Goal: Find specific page/section: Find specific page/section

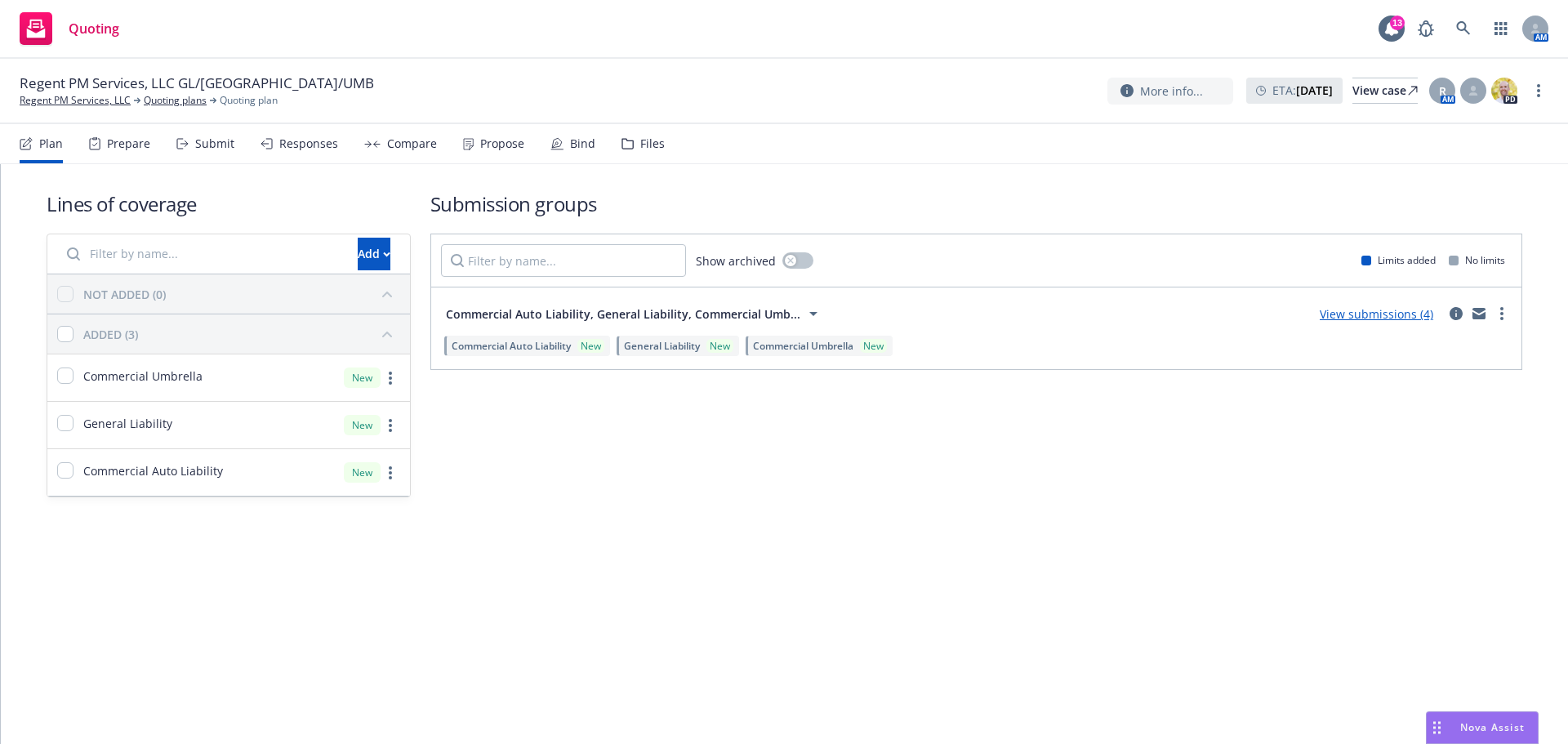
click at [205, 153] on div "Submit" at bounding box center [205, 143] width 58 height 39
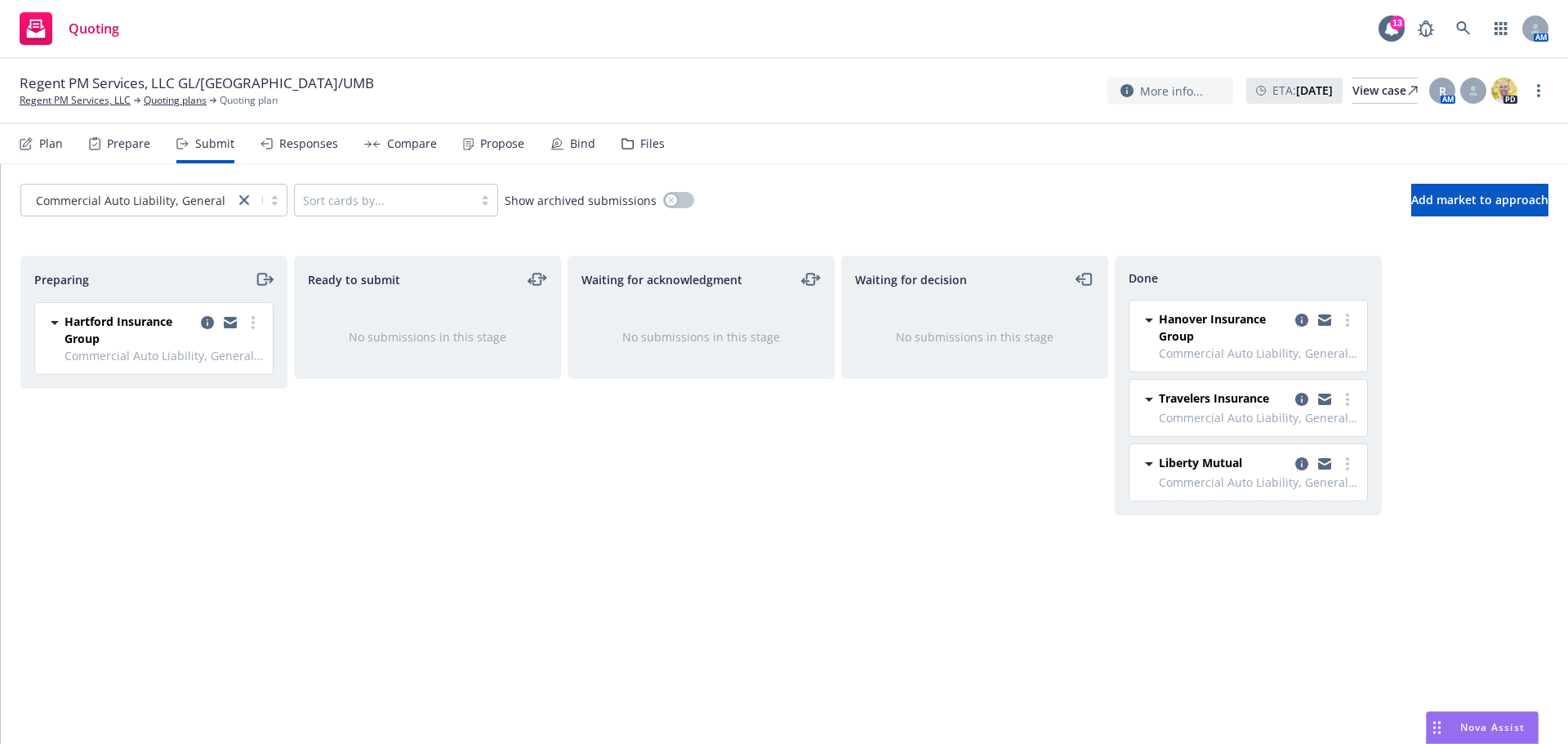
click at [297, 144] on div "Responses" at bounding box center [309, 143] width 59 height 13
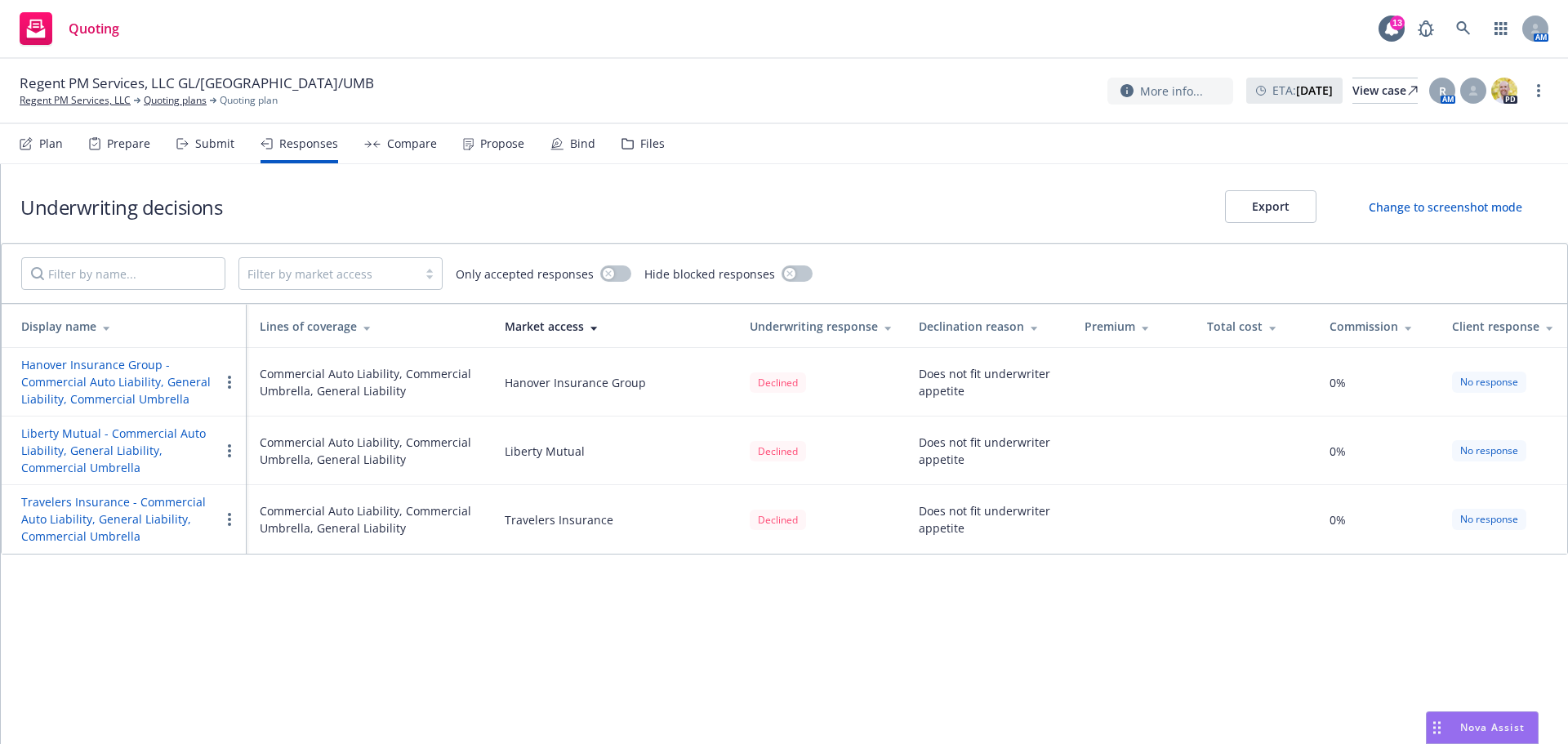
click at [123, 144] on div "Prepare" at bounding box center [128, 143] width 43 height 13
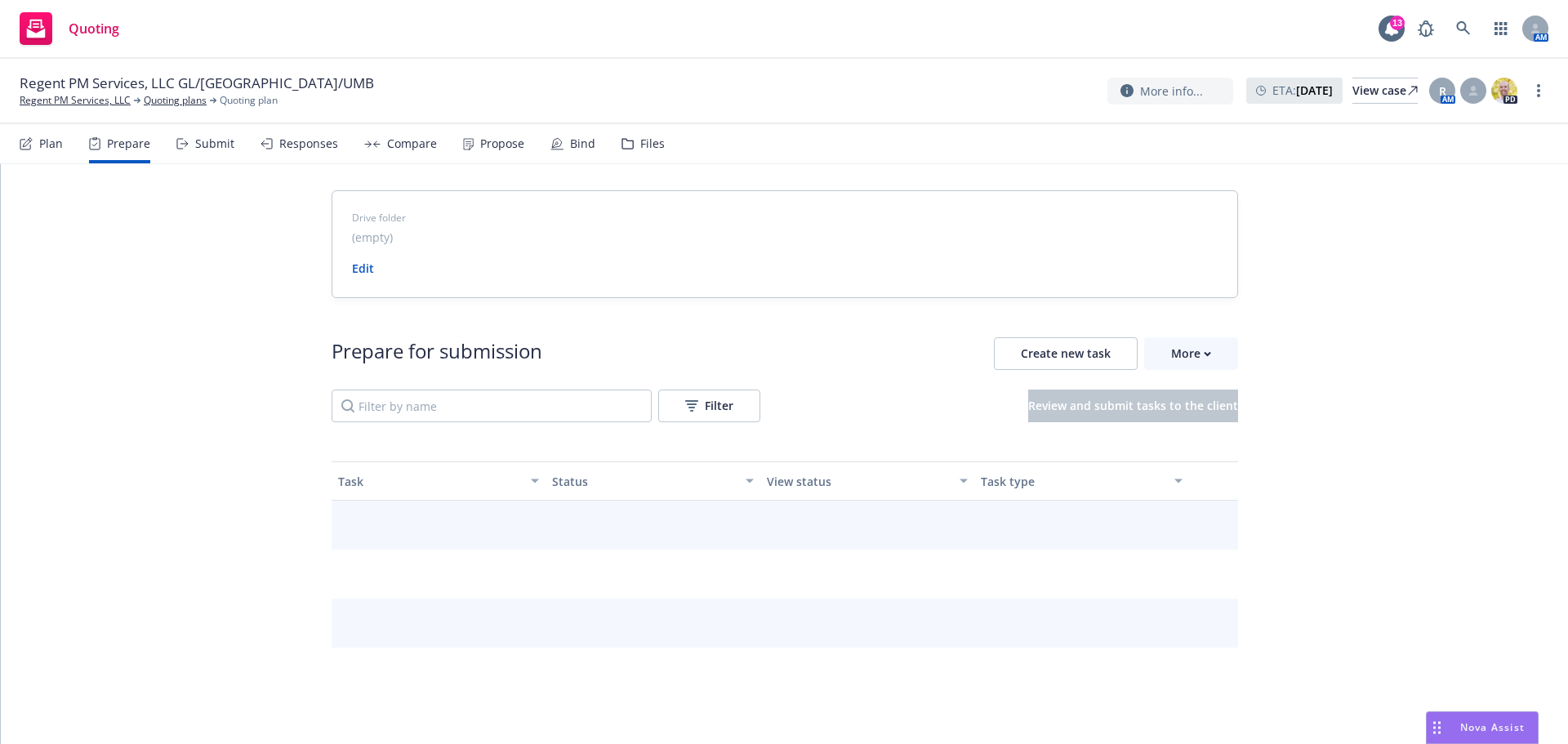
click at [212, 144] on div "Submit" at bounding box center [214, 143] width 39 height 13
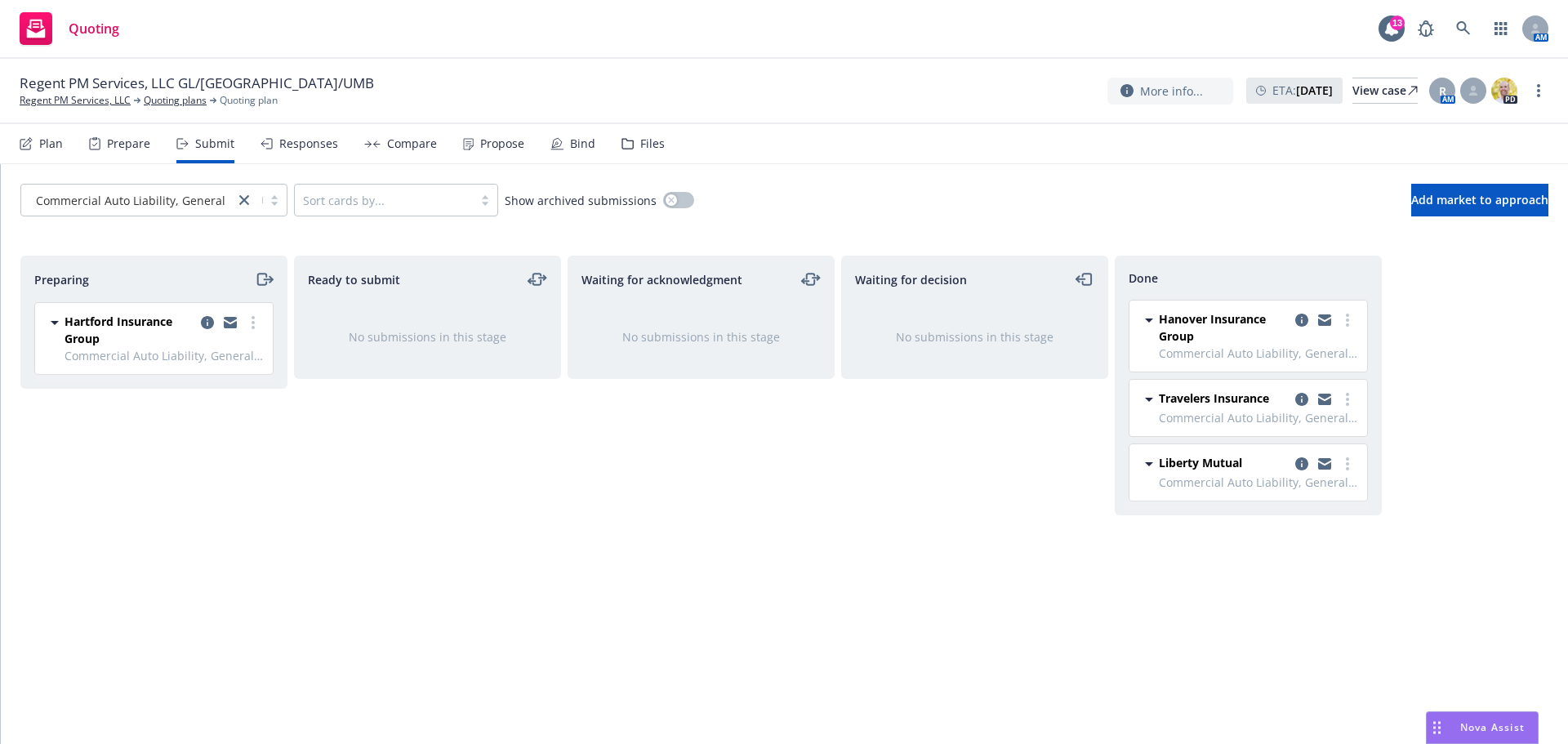
click at [47, 153] on div "Plan" at bounding box center [41, 143] width 43 height 39
click at [196, 101] on link "Quoting plans" at bounding box center [176, 101] width 63 height 15
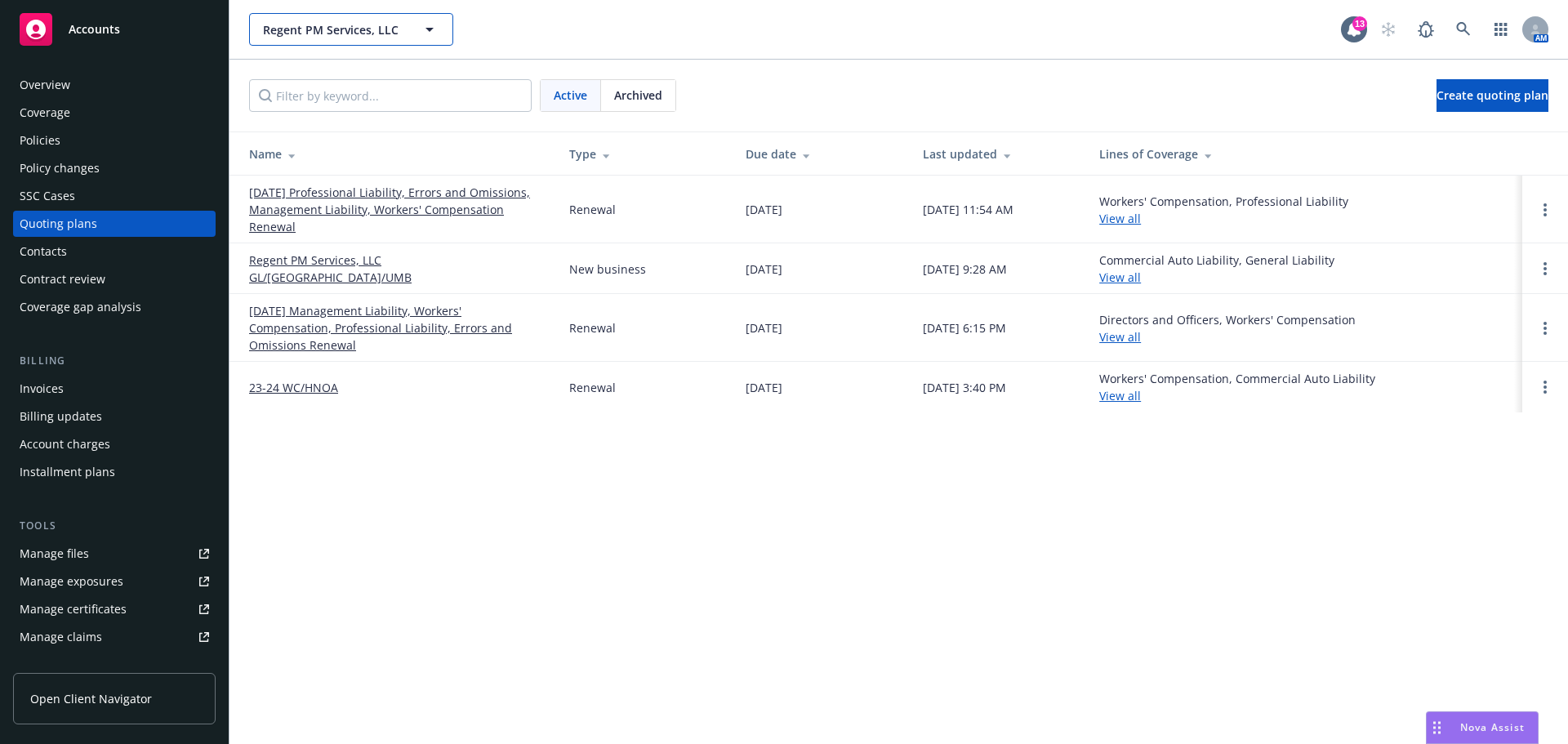
click at [319, 36] on span "Regent PM Services, LLC" at bounding box center [334, 30] width 141 height 18
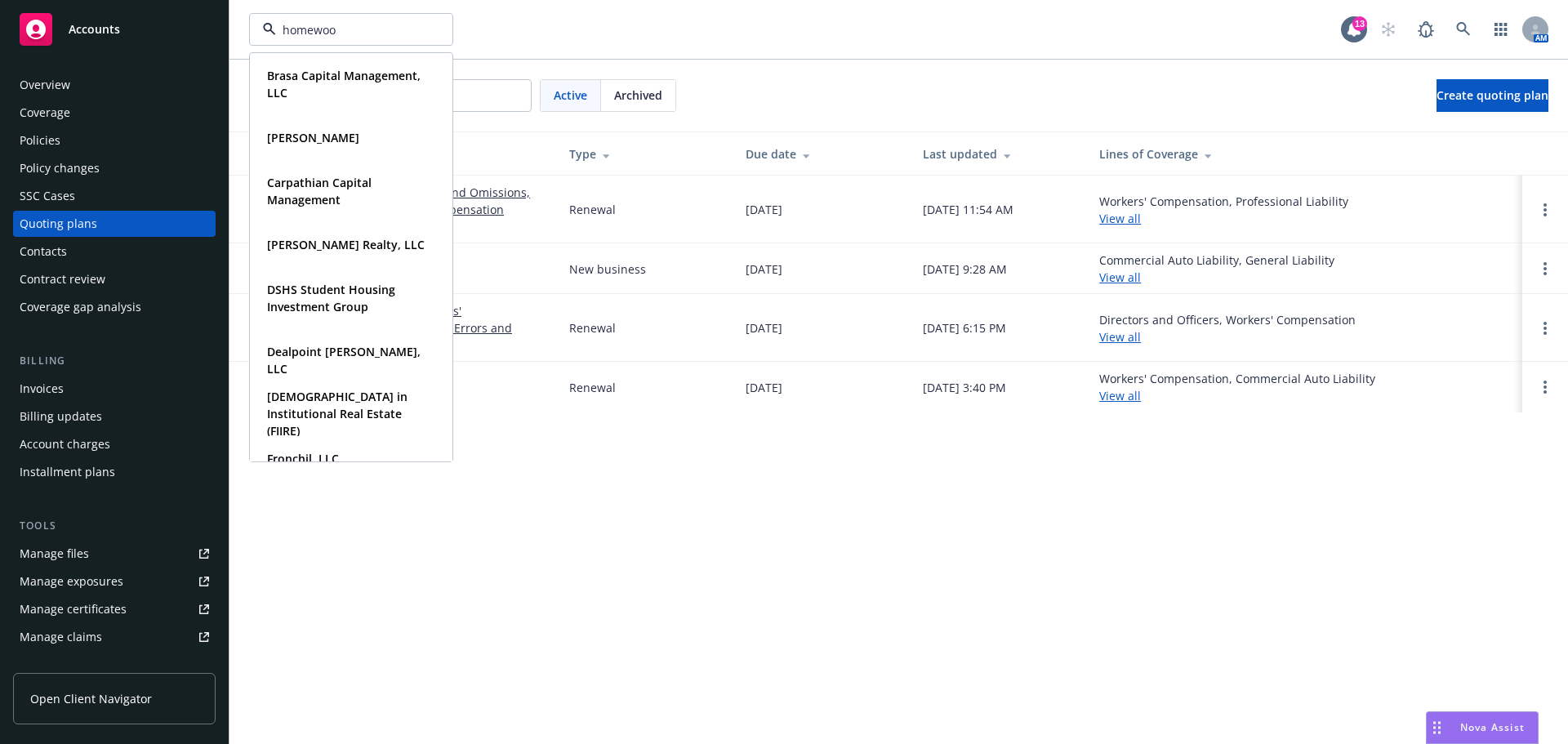
type input "homewood"
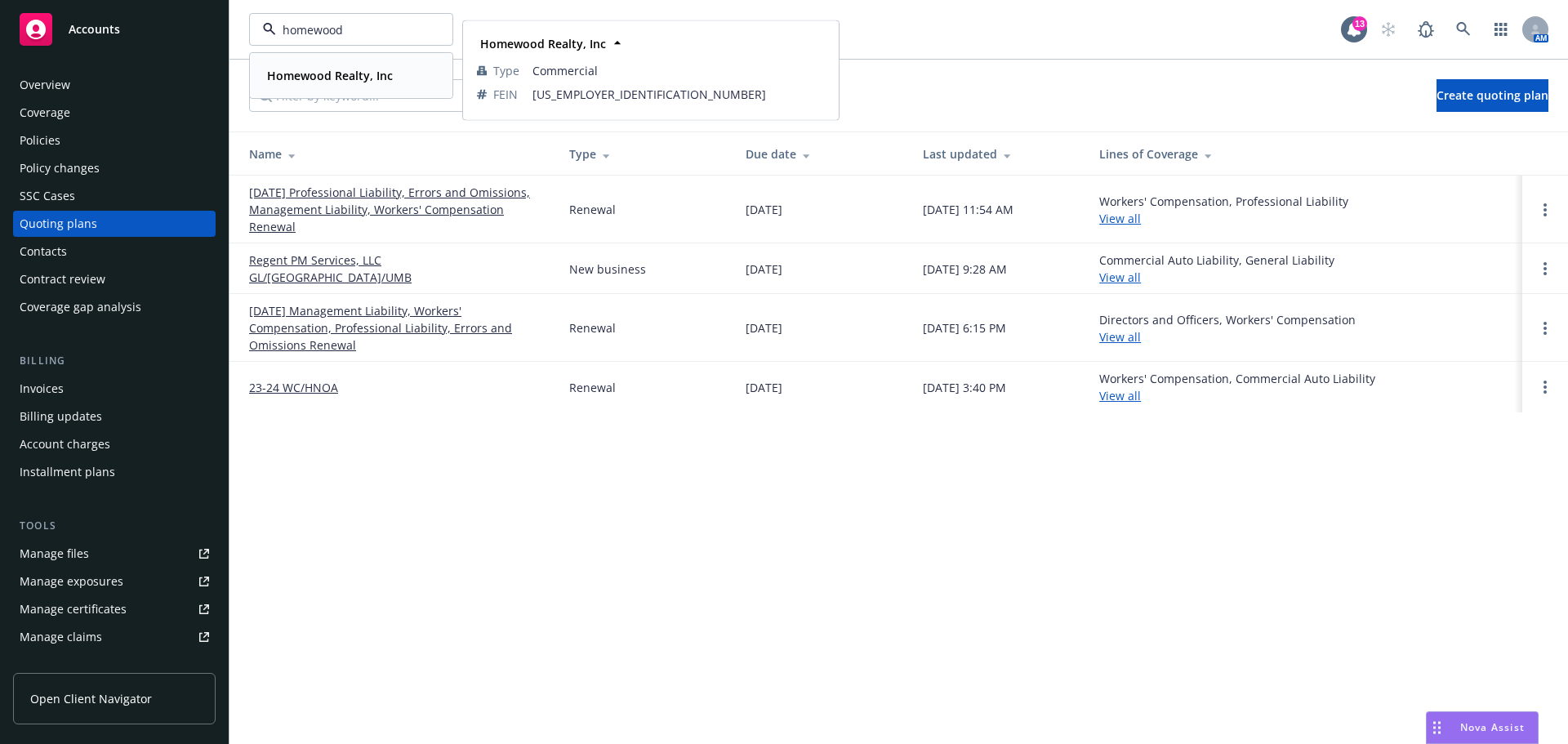
click at [311, 74] on strong "Homewood Realty, Inc" at bounding box center [330, 75] width 126 height 16
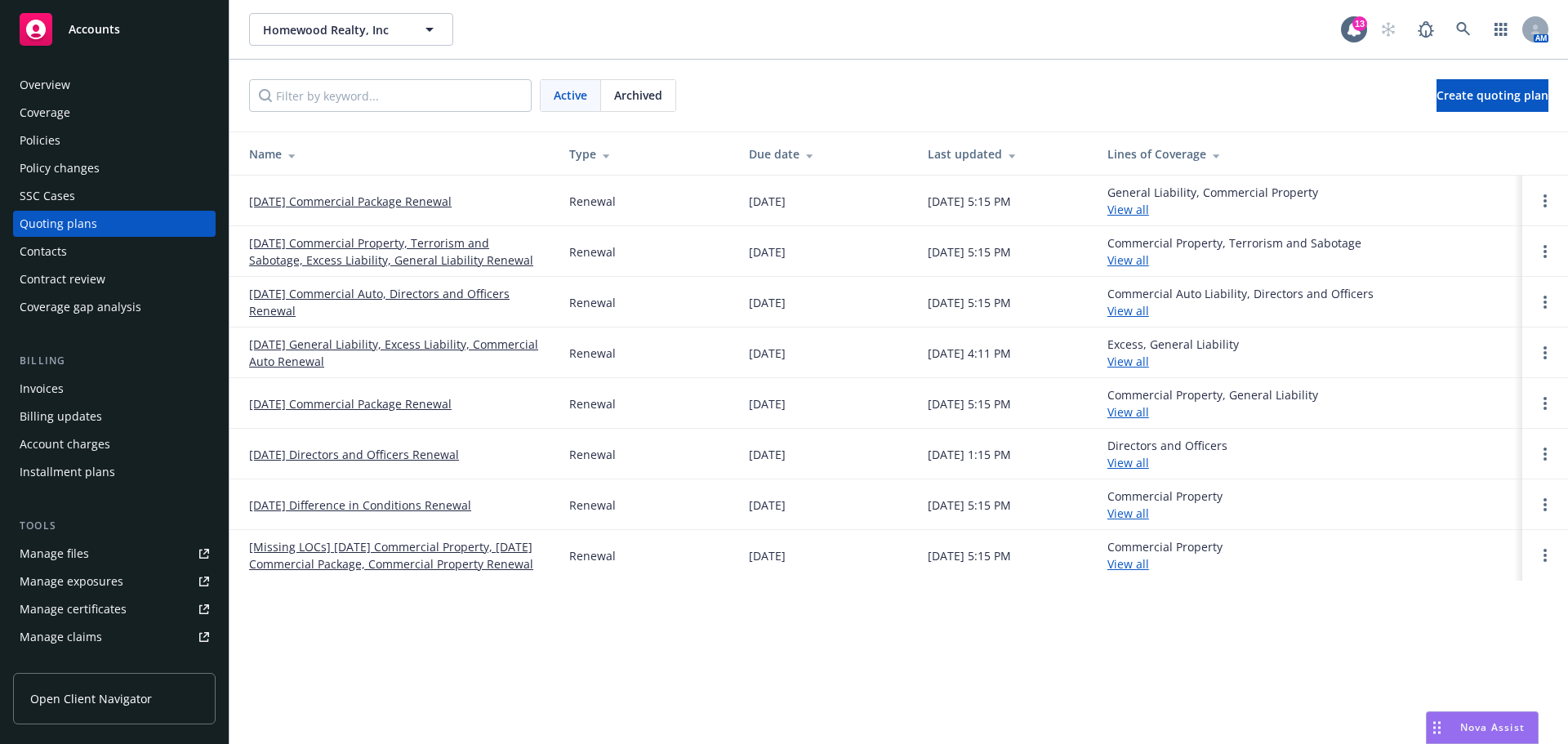
click at [62, 134] on div "Policies" at bounding box center [114, 140] width 189 height 26
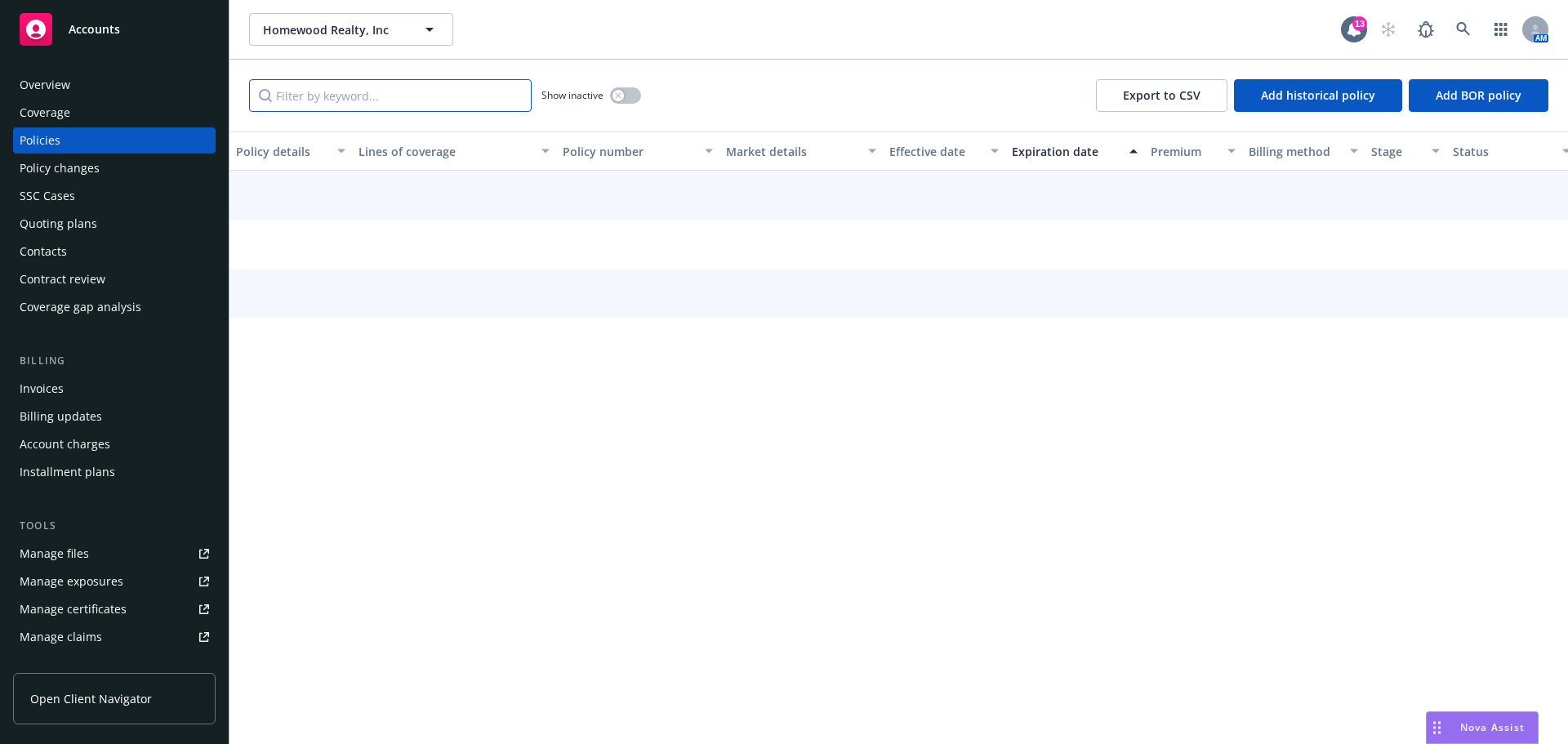
click at [405, 104] on input "Filter by keyword..." at bounding box center [391, 95] width 283 height 32
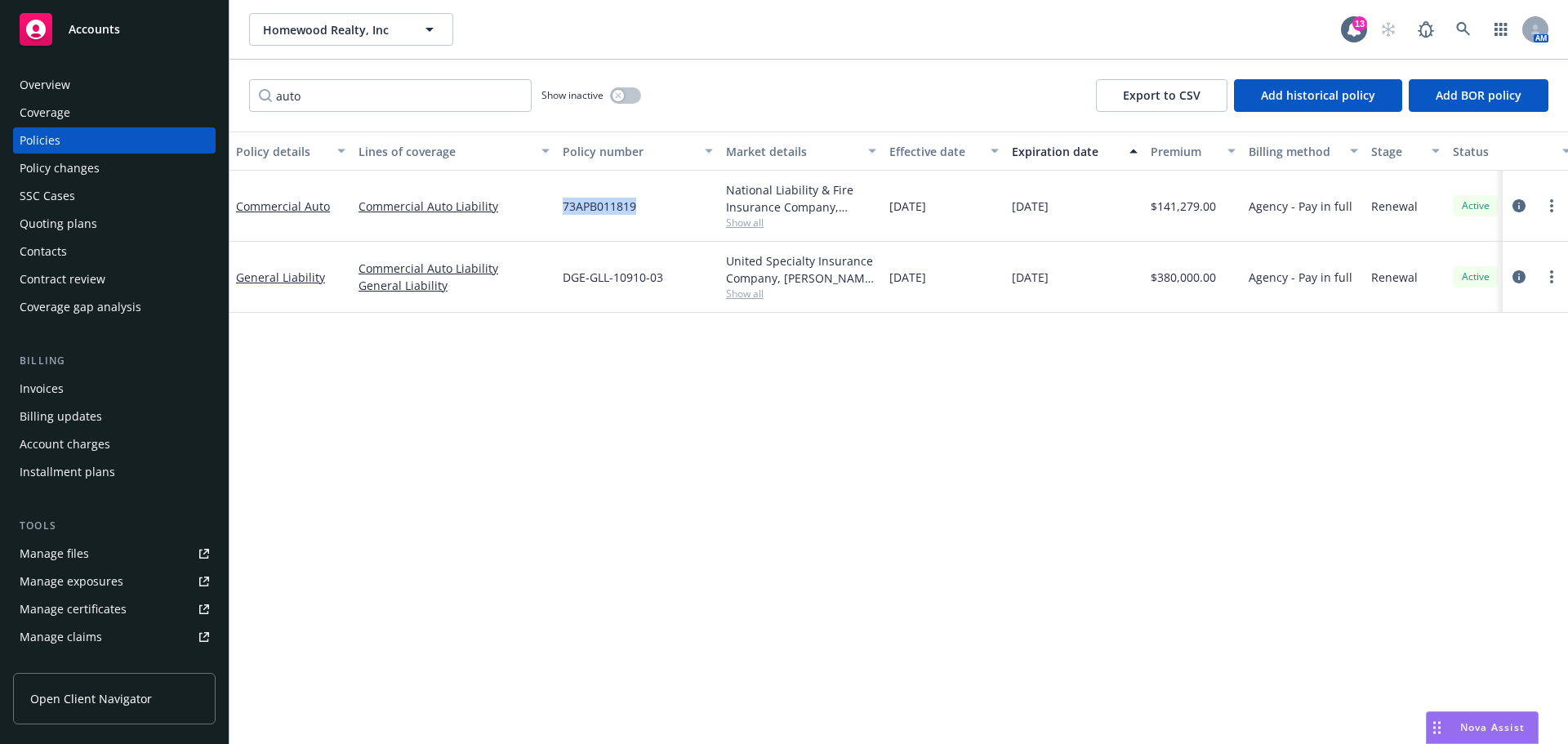
drag, startPoint x: 604, startPoint y: 207, endPoint x: 563, endPoint y: 208, distance: 41.0
click at [563, 208] on div "73APB011819" at bounding box center [638, 206] width 164 height 71
copy span "73APB011819"
click at [312, 95] on input "auto" at bounding box center [391, 95] width 283 height 32
paste input "73APB011819"
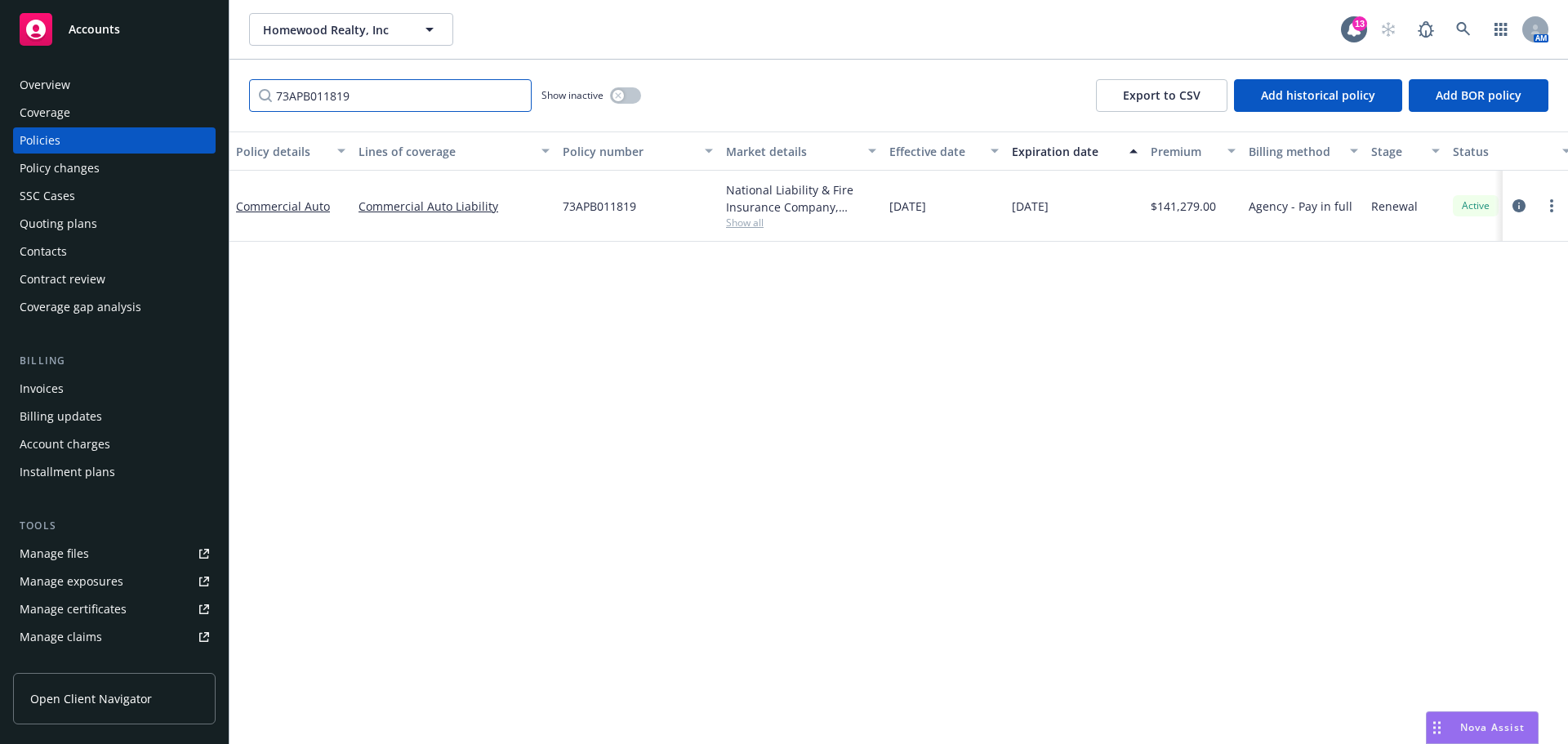
type input "73APB011819"
click at [346, 32] on span "Homewood Realty, Inc" at bounding box center [334, 30] width 141 height 18
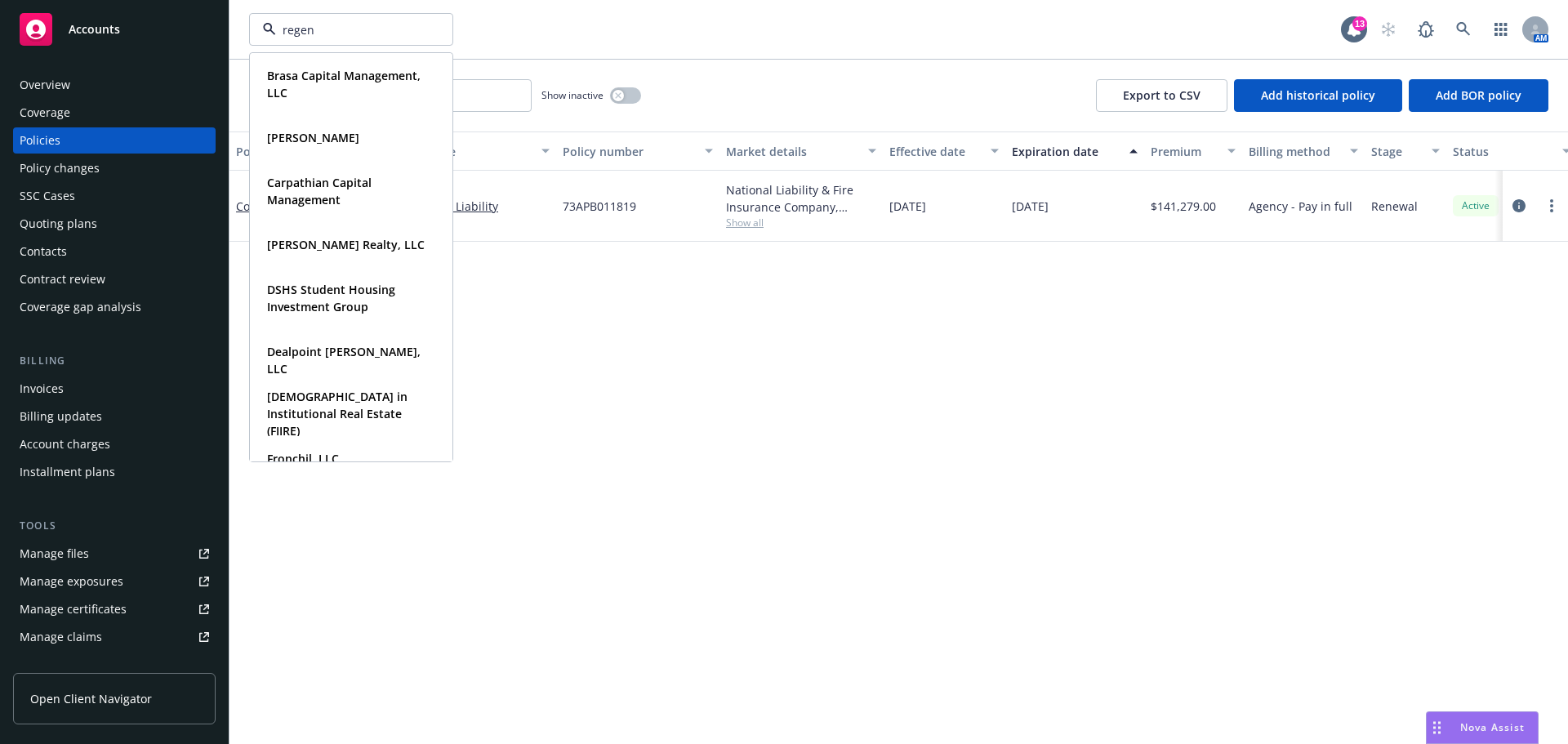
type input "regent"
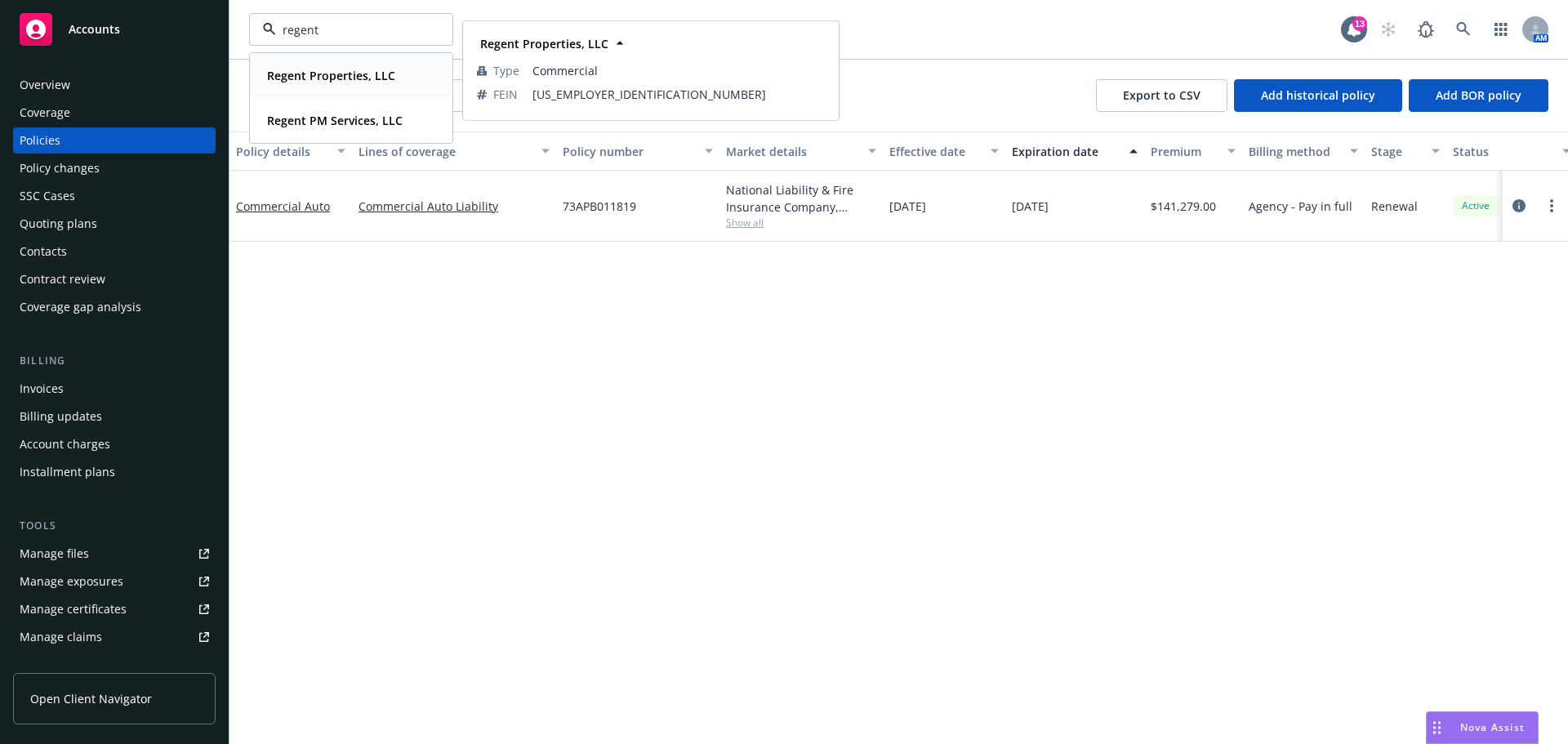
click at [334, 75] on strong "Regent Properties, LLC" at bounding box center [331, 75] width 128 height 16
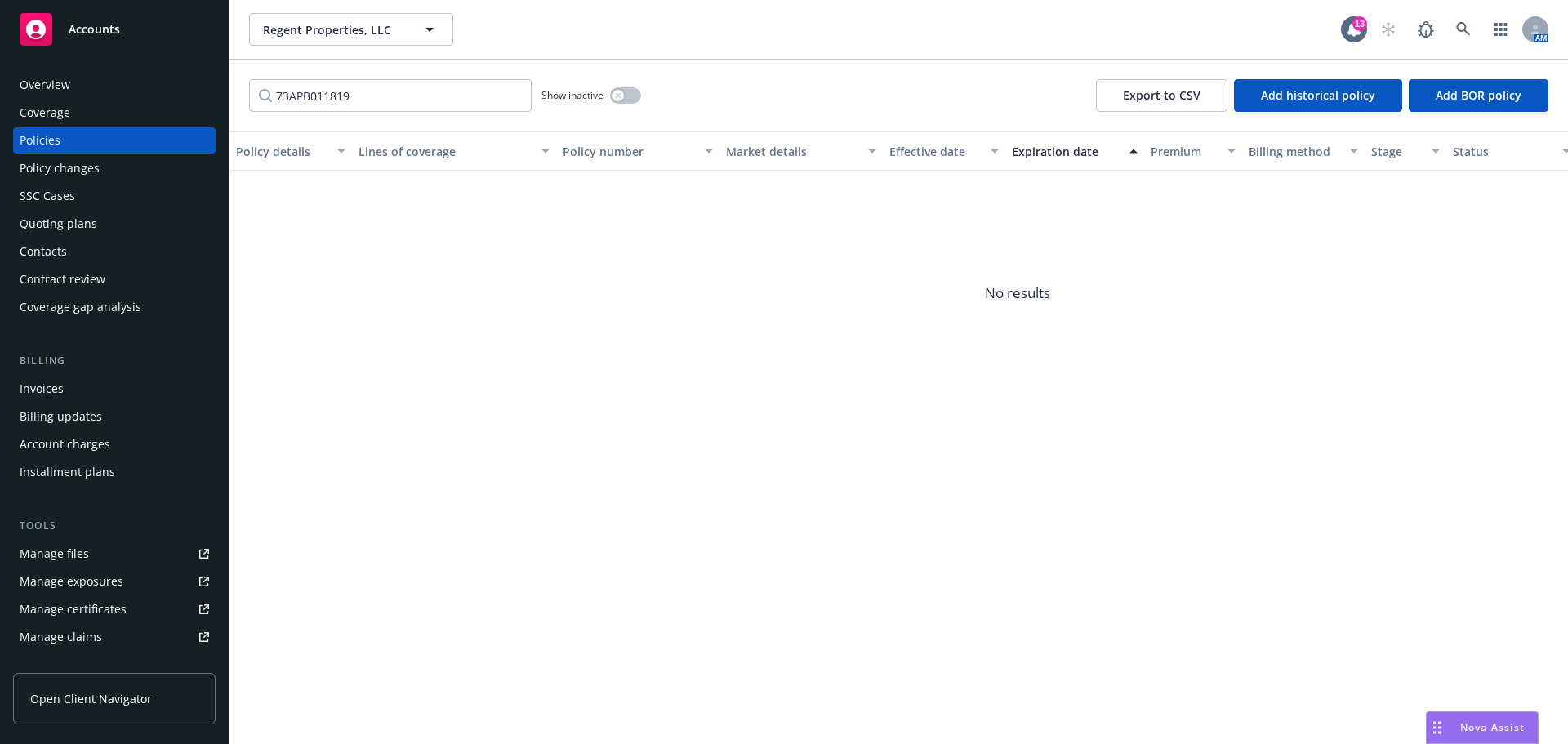
click at [88, 226] on div "Quoting plans" at bounding box center [58, 224] width 78 height 26
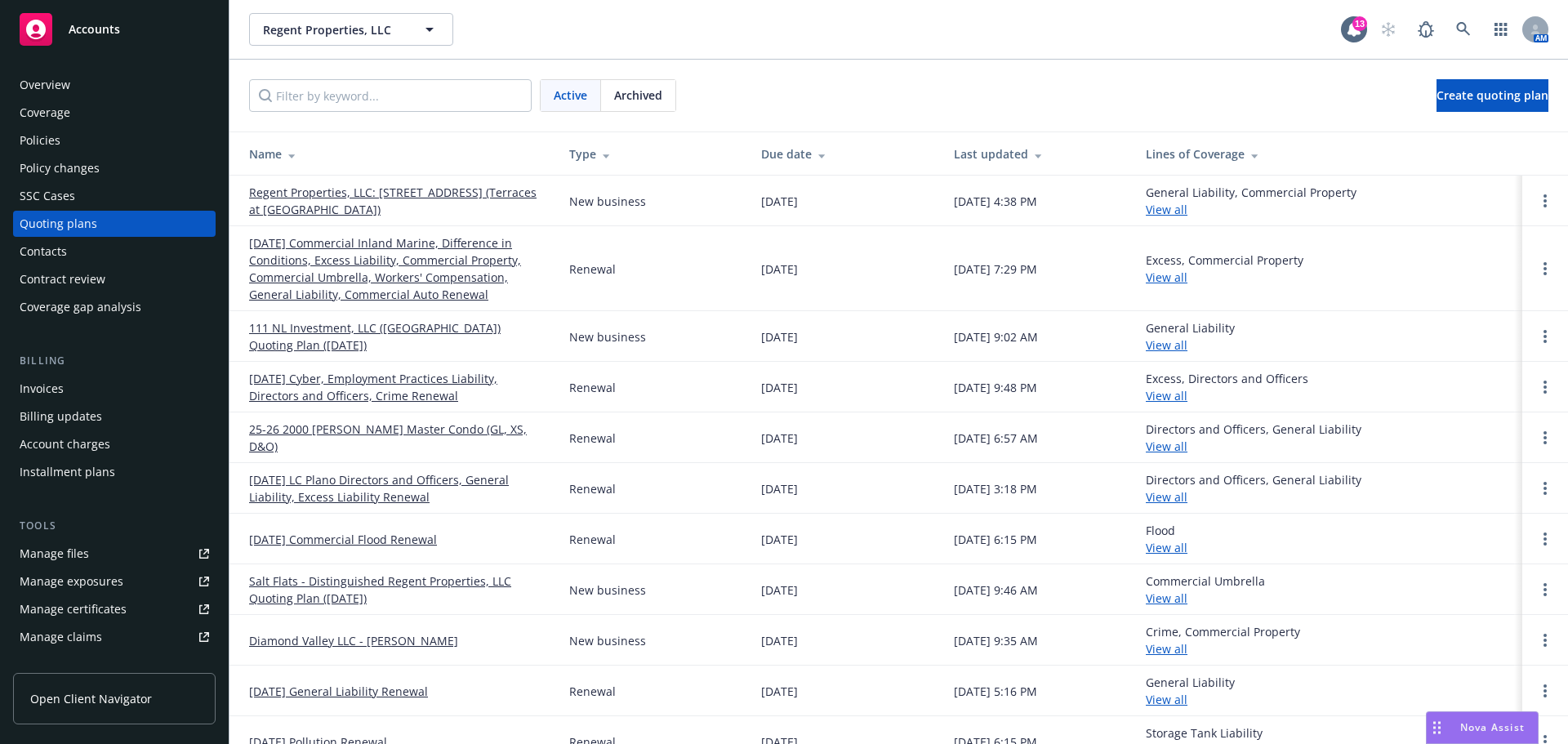
click at [410, 206] on link "Regent Properties, LLC: [STREET_ADDRESS] (Terraces at [GEOGRAPHIC_DATA])" at bounding box center [396, 201] width 294 height 34
